Goal: Navigation & Orientation: Find specific page/section

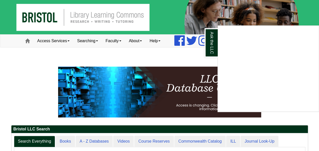
click at [280, 18] on div "Ask the LLC" at bounding box center [159, 75] width 319 height 151
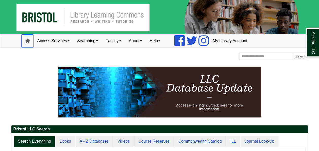
click at [28, 43] on span at bounding box center [27, 41] width 5 height 5
click at [234, 41] on link "My Library Account" at bounding box center [230, 40] width 42 height 13
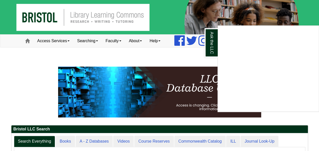
click at [27, 40] on div "Ask the LLC" at bounding box center [159, 75] width 319 height 151
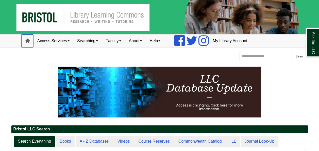
click at [27, 40] on span at bounding box center [27, 41] width 5 height 5
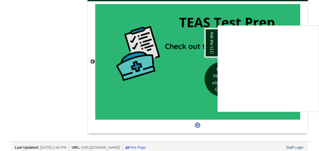
scroll to position [478, 0]
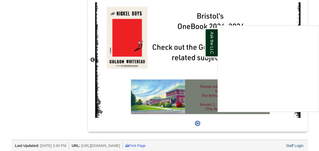
click at [291, 143] on div "Ask the LLC" at bounding box center [159, 75] width 319 height 151
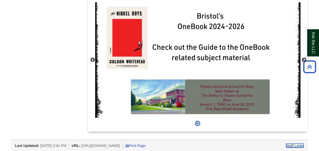
click at [291, 143] on link "Staff Login" at bounding box center [294, 145] width 17 height 4
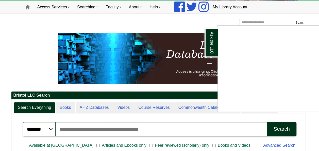
scroll to position [32, 0]
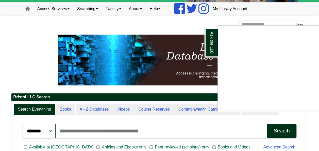
click at [164, 9] on div "Ask the LLC" at bounding box center [159, 75] width 319 height 151
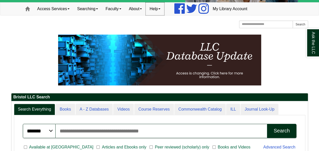
click at [160, 9] on span at bounding box center [159, 8] width 2 height 1
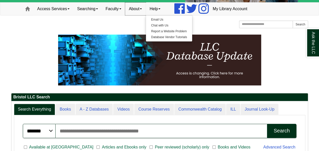
click at [143, 9] on link "About" at bounding box center [135, 9] width 21 height 13
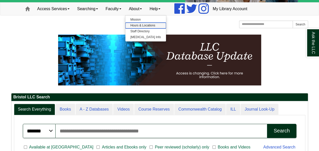
click at [141, 24] on link "Hours & Locations" at bounding box center [145, 26] width 41 height 6
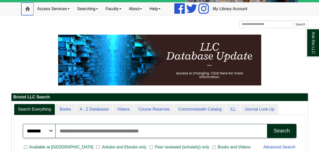
click at [28, 10] on span at bounding box center [27, 9] width 5 height 5
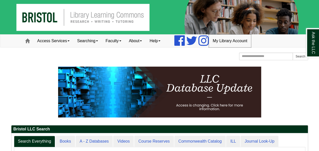
click at [231, 41] on link "My Library Account" at bounding box center [230, 40] width 42 height 13
